Goal: Navigation & Orientation: Find specific page/section

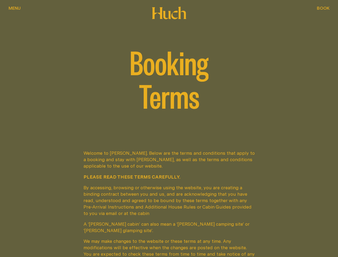
click at [17, 10] on span "Menu" at bounding box center [15, 8] width 12 height 4
click at [321, 13] on div at bounding box center [169, 128] width 338 height 257
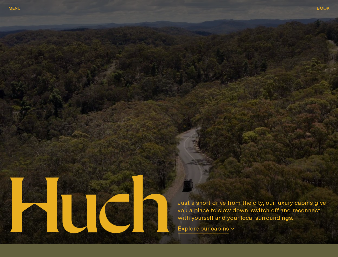
click at [17, 10] on span "Menu" at bounding box center [15, 8] width 12 height 4
click at [321, 13] on div at bounding box center [169, 128] width 338 height 257
click at [218, 229] on span "Explore our cabins" at bounding box center [203, 229] width 51 height 9
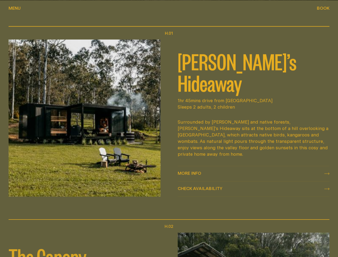
scroll to position [244, 0]
